Goal: Information Seeking & Learning: Learn about a topic

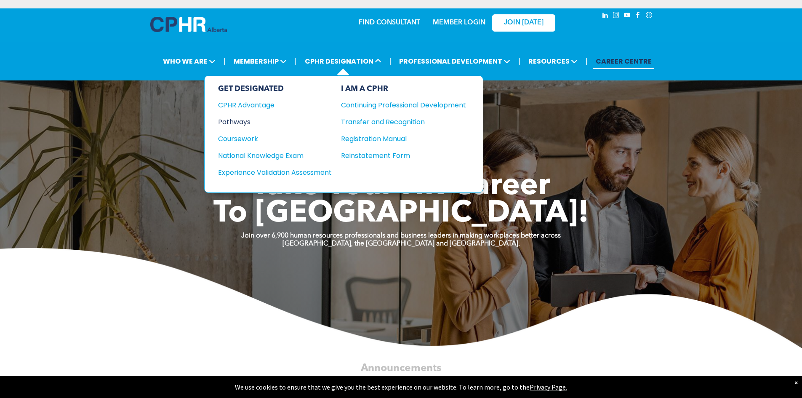
click at [229, 118] on div "Pathways" at bounding box center [269, 122] width 102 height 11
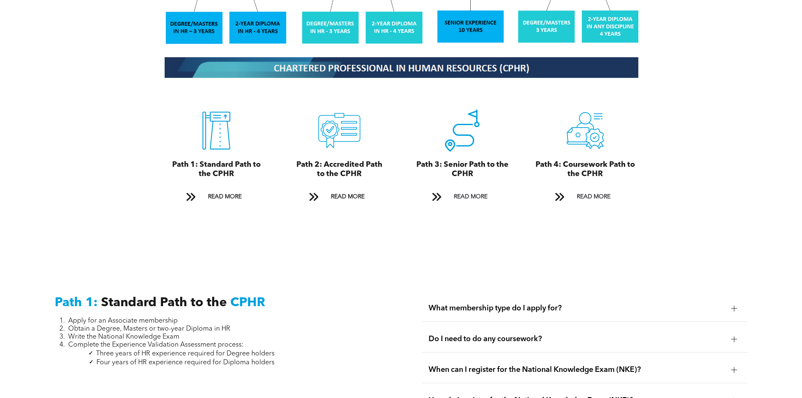
scroll to position [926, 0]
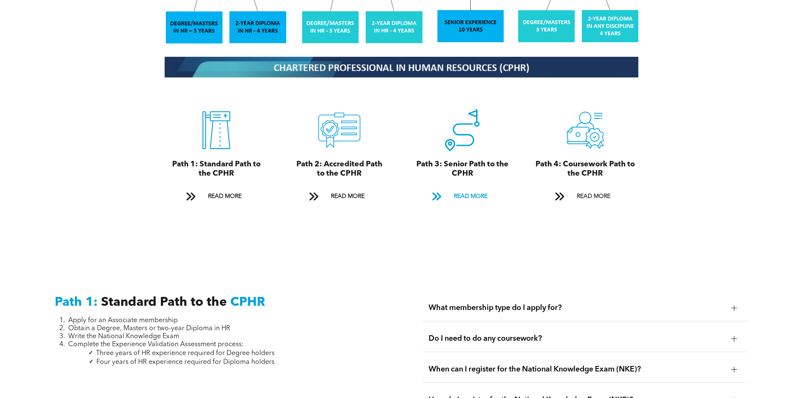
click at [462, 189] on span "READ MORE" at bounding box center [471, 197] width 40 height 16
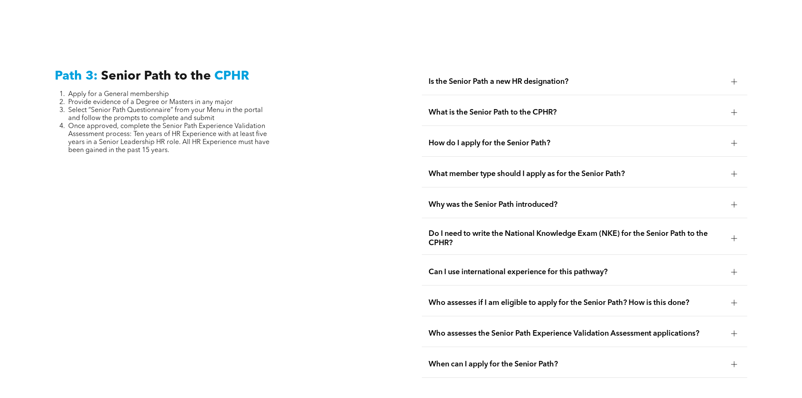
scroll to position [2114, 0]
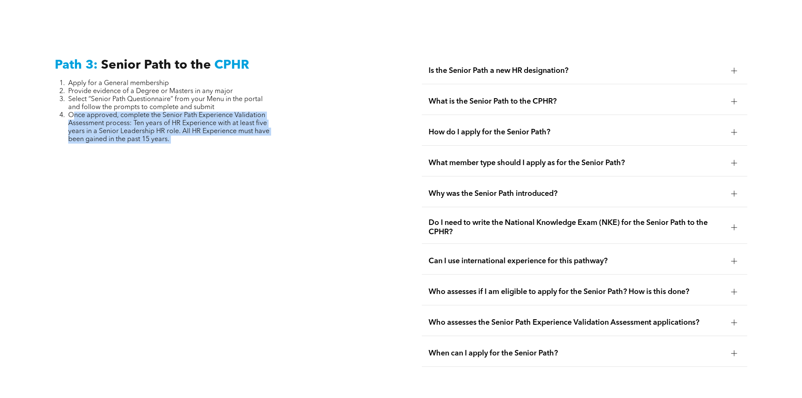
drag, startPoint x: 72, startPoint y: 97, endPoint x: 183, endPoint y: 129, distance: 115.2
click at [183, 129] on div "Path 3: Senior Path to the CPHR Apply for a General membership Provide evidence…" at bounding box center [217, 212] width 339 height 322
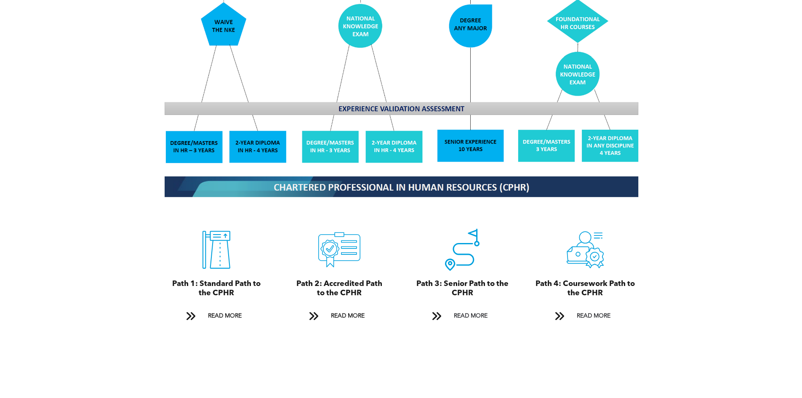
scroll to position [809, 0]
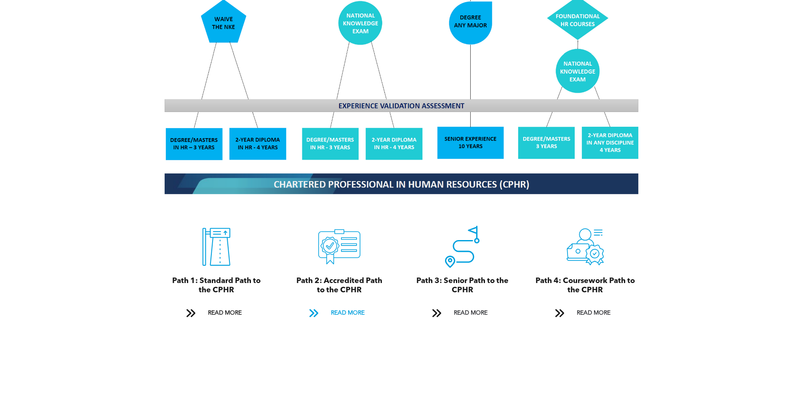
click at [342, 305] on span "READ MORE" at bounding box center [348, 313] width 40 height 16
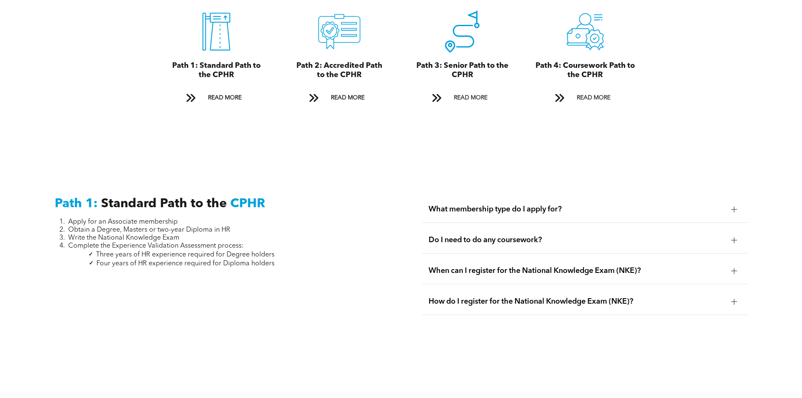
scroll to position [1123, 0]
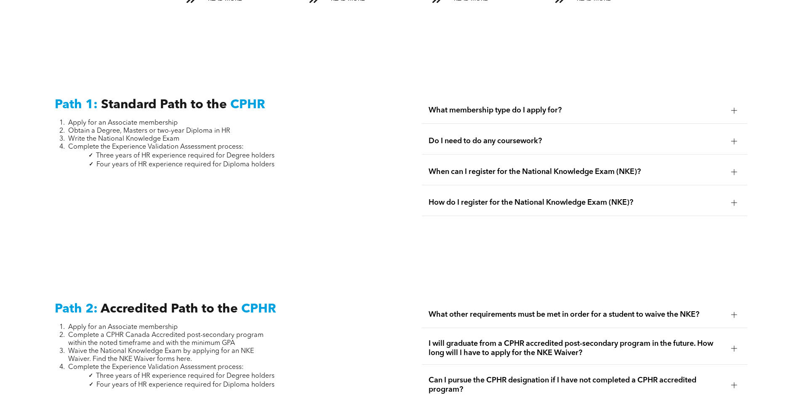
click at [526, 136] on span "Do I need to do any coursework?" at bounding box center [576, 140] width 296 height 9
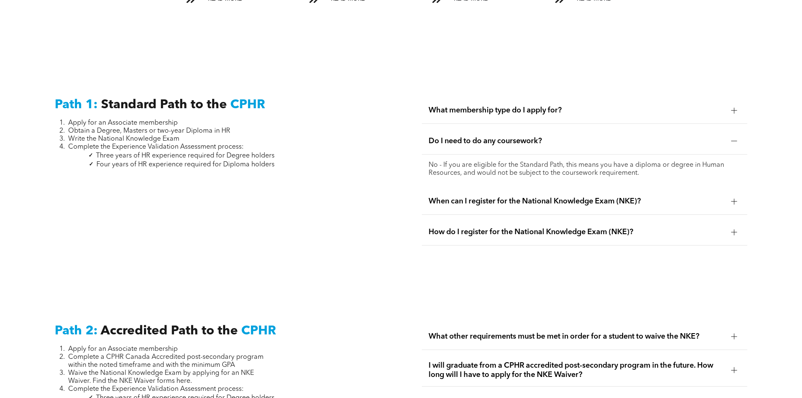
click at [511, 106] on span "What membership type do I apply for?" at bounding box center [576, 110] width 296 height 9
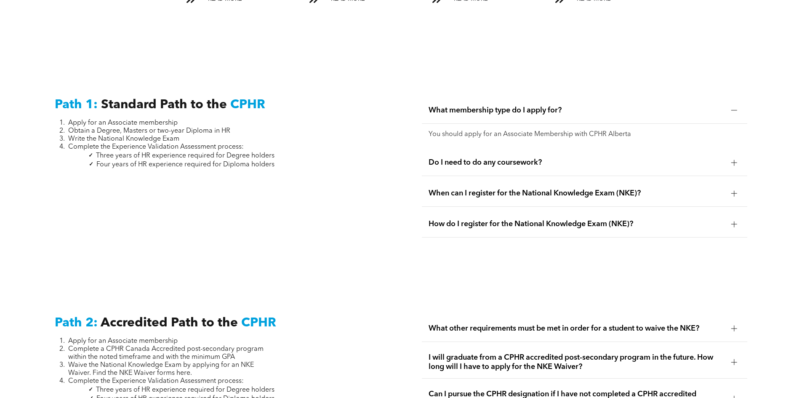
click at [515, 163] on div "Do I need to do any coursework?" at bounding box center [584, 162] width 325 height 27
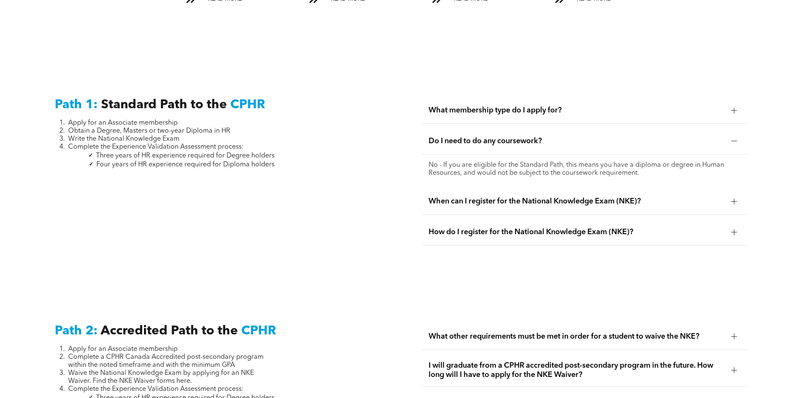
click at [509, 197] on span "When can I register for the National Knowledge Exam (NKE)?" at bounding box center [576, 201] width 296 height 9
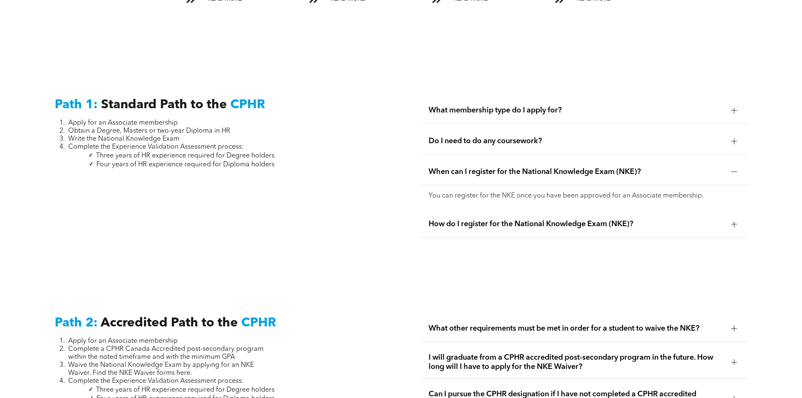
click at [513, 219] on span "How do I register for the National Knowledge Exam (NKE)?" at bounding box center [576, 223] width 296 height 9
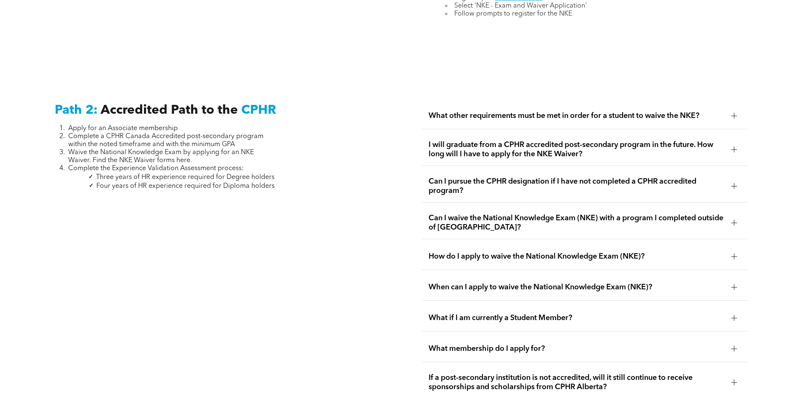
scroll to position [1376, 0]
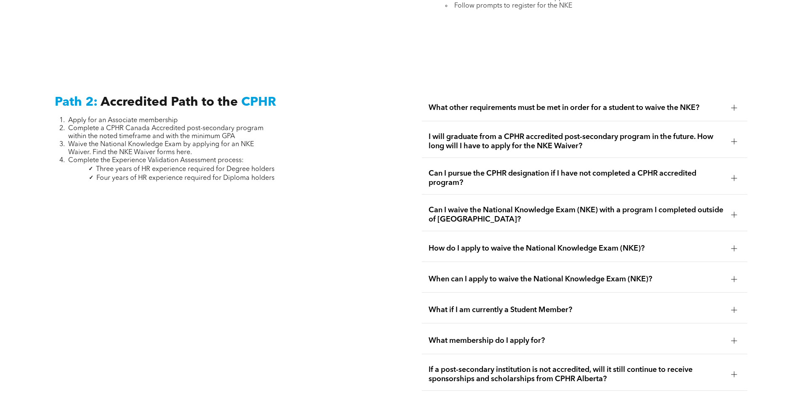
click at [457, 103] on span "What other requirements must be met in order for a student to waive the NKE?" at bounding box center [576, 107] width 296 height 9
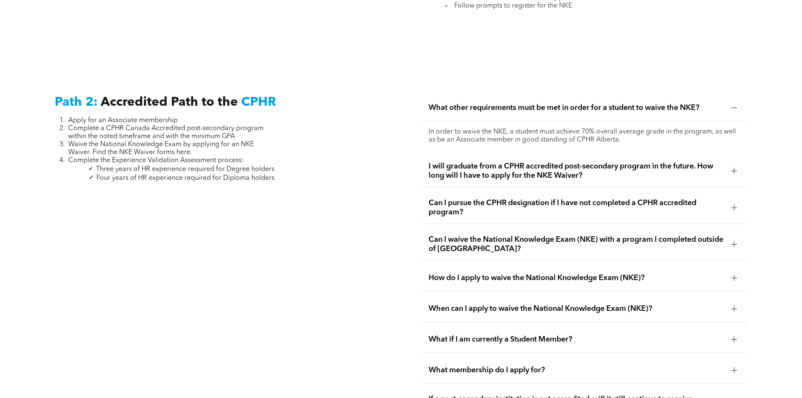
click at [470, 162] on span "I will graduate from a CPHR accredited post-secondary program in the future. Ho…" at bounding box center [576, 171] width 296 height 19
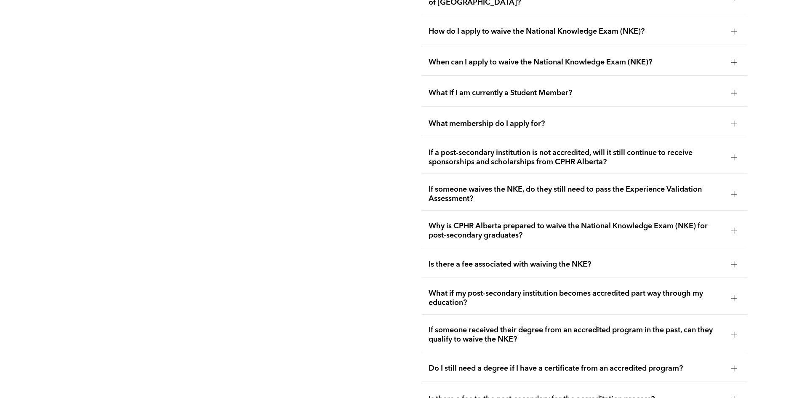
scroll to position [1628, 0]
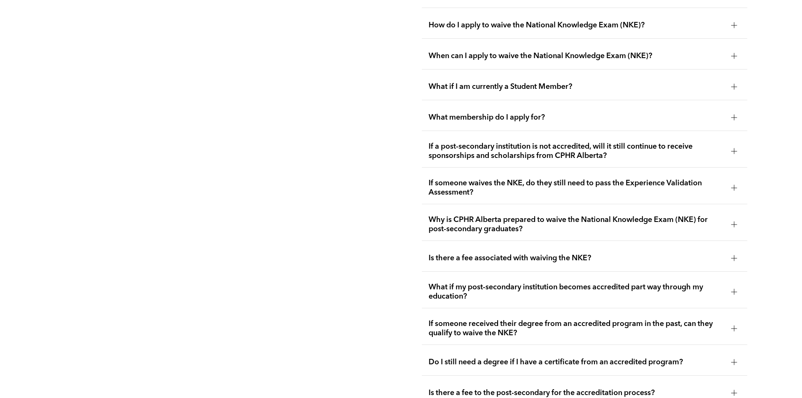
click at [473, 253] on span "Is there a fee associated with waiving the NKE?" at bounding box center [576, 257] width 296 height 9
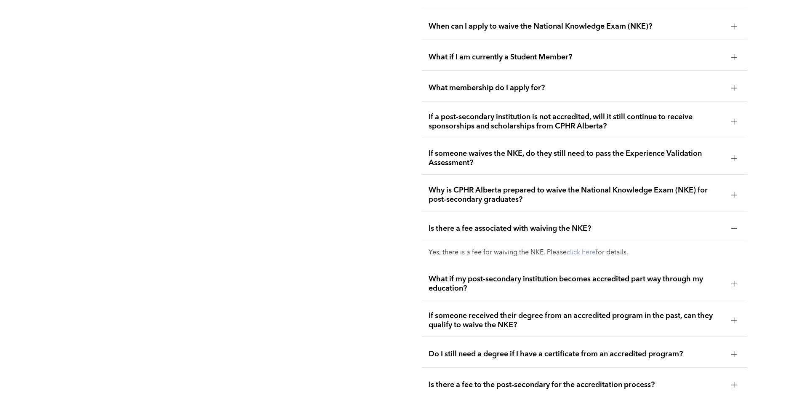
click at [581, 249] on link "click here" at bounding box center [580, 252] width 29 height 7
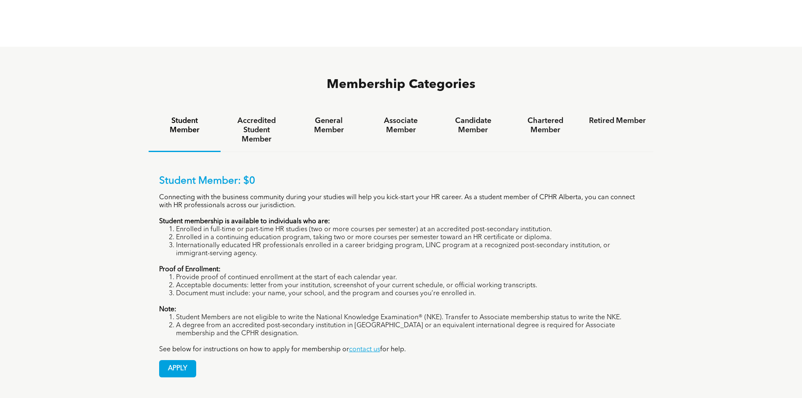
scroll to position [547, 0]
click at [270, 115] on h4 "Accredited Student Member" at bounding box center [256, 129] width 57 height 28
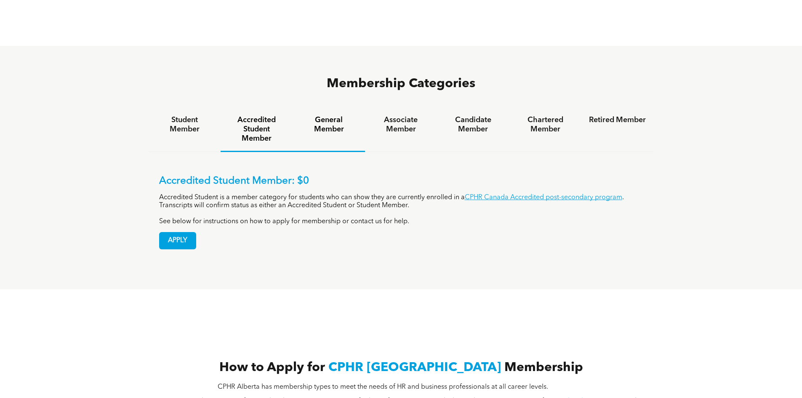
click at [340, 115] on h4 "General Member" at bounding box center [328, 124] width 57 height 19
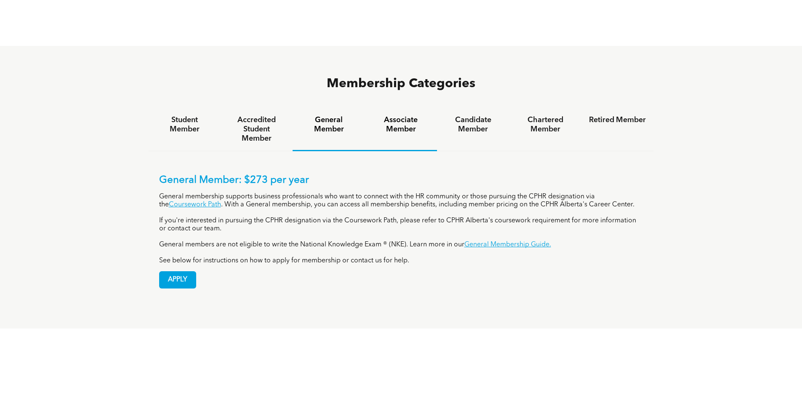
click at [409, 115] on h4 "Associate Member" at bounding box center [400, 124] width 57 height 19
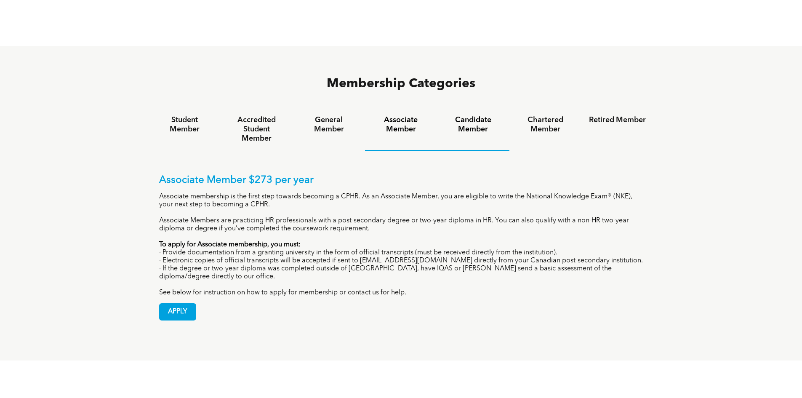
click at [476, 115] on h4 "Candidate Member" at bounding box center [472, 124] width 57 height 19
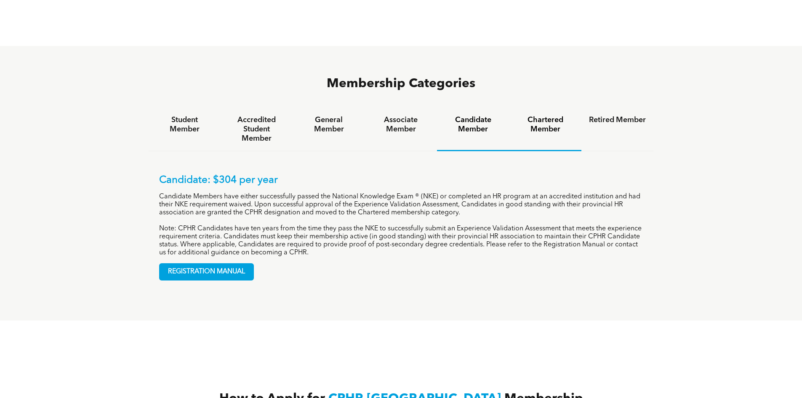
click at [559, 115] on h4 "Chartered Member" at bounding box center [545, 124] width 57 height 19
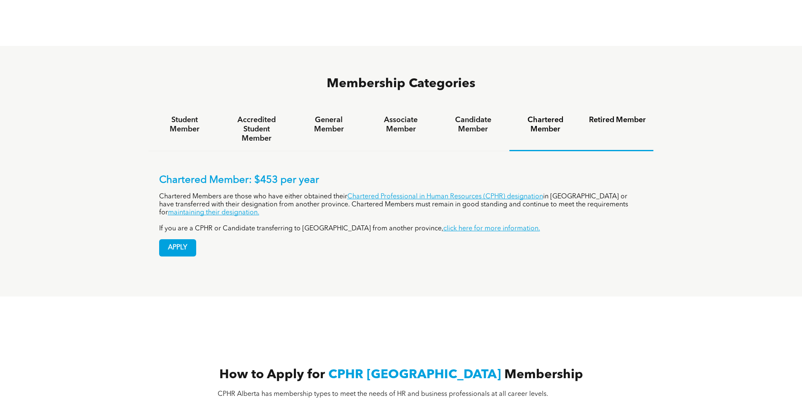
click at [613, 115] on h4 "Retired Member" at bounding box center [617, 119] width 57 height 9
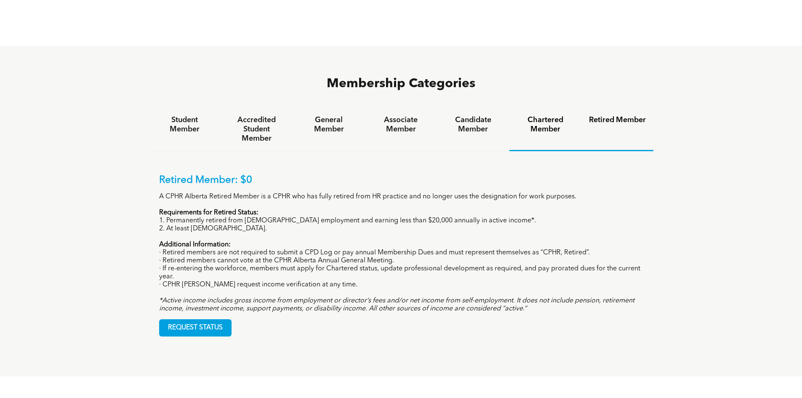
click at [544, 115] on h4 "Chartered Member" at bounding box center [545, 124] width 57 height 19
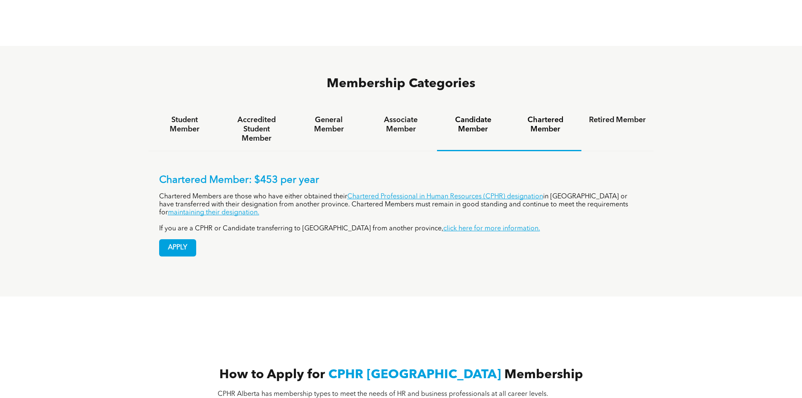
click at [475, 109] on div "Candidate Member" at bounding box center [473, 129] width 72 height 43
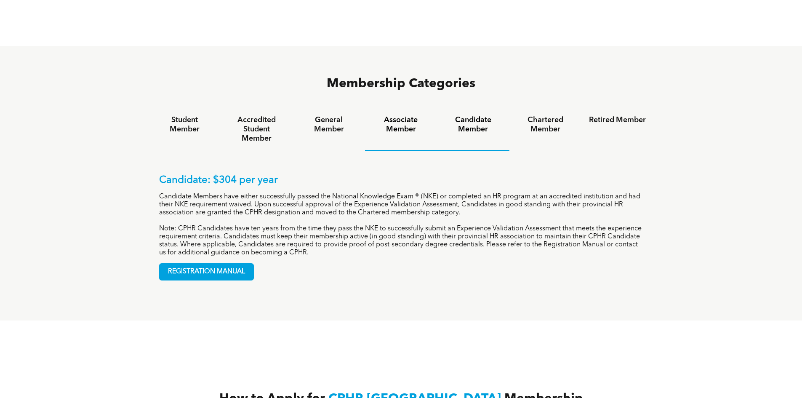
click at [393, 115] on h4 "Associate Member" at bounding box center [400, 124] width 57 height 19
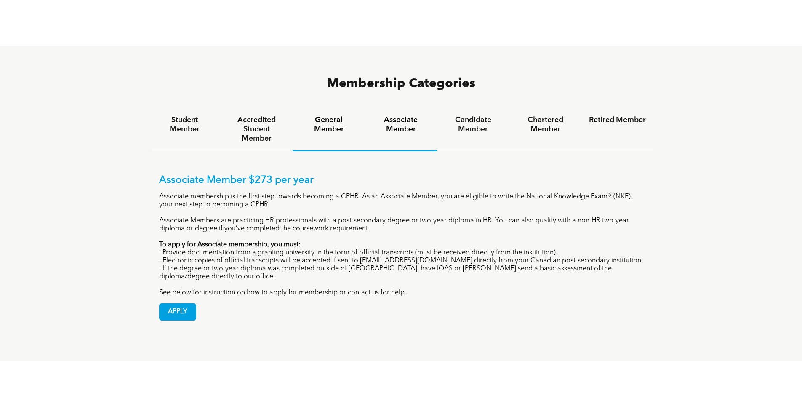
click at [333, 115] on h4 "General Member" at bounding box center [328, 124] width 57 height 19
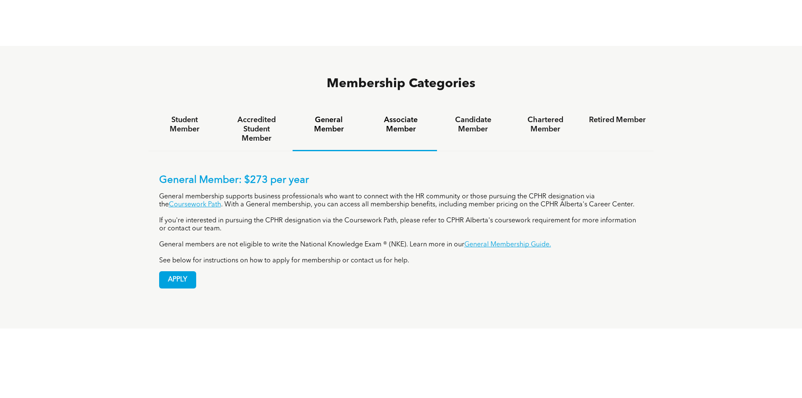
click at [381, 115] on h4 "Associate Member" at bounding box center [400, 124] width 57 height 19
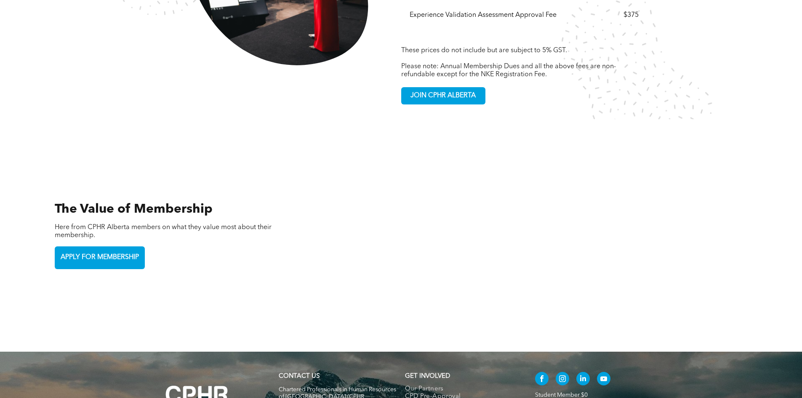
scroll to position [1843, 0]
